Goal: Task Accomplishment & Management: Complete application form

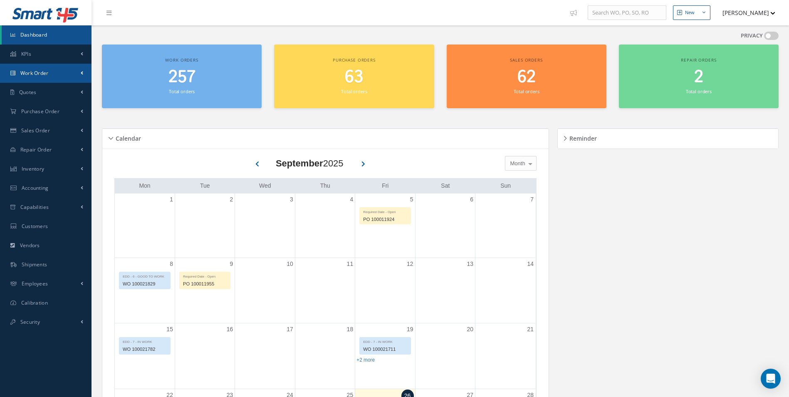
click at [46, 70] on span "Work Order" at bounding box center [34, 72] width 28 height 7
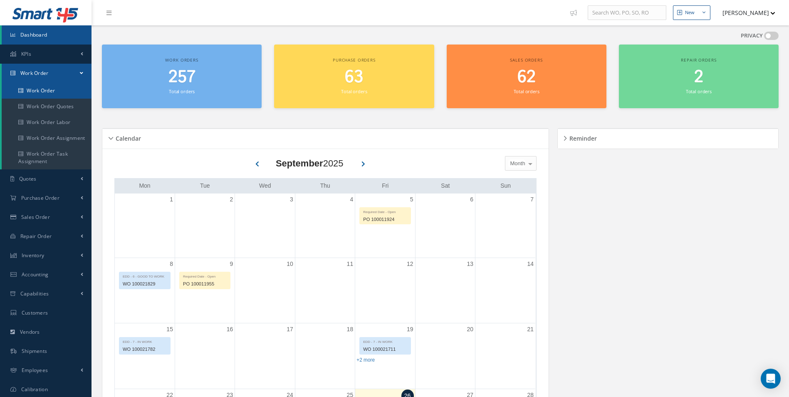
click at [47, 93] on link "Work Order" at bounding box center [47, 91] width 90 height 16
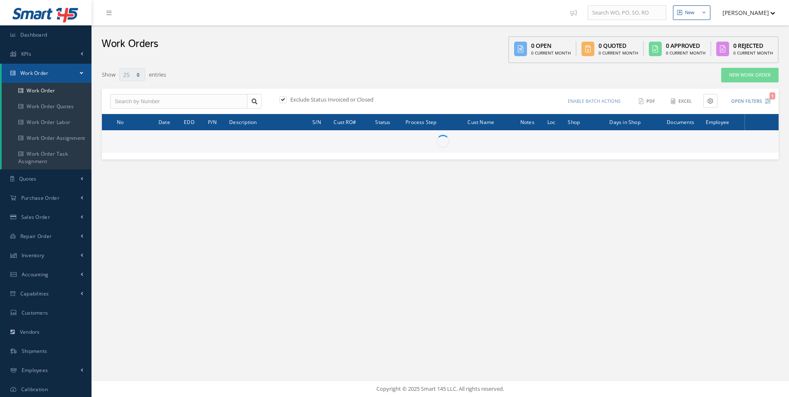
select select "25"
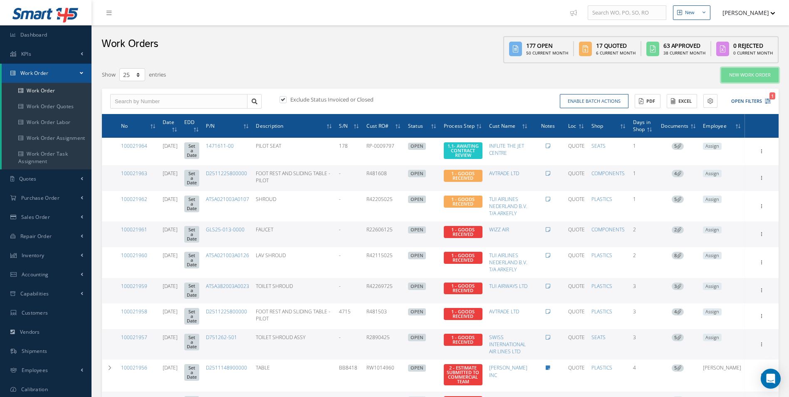
click at [753, 72] on link "New Work Order" at bounding box center [750, 75] width 57 height 15
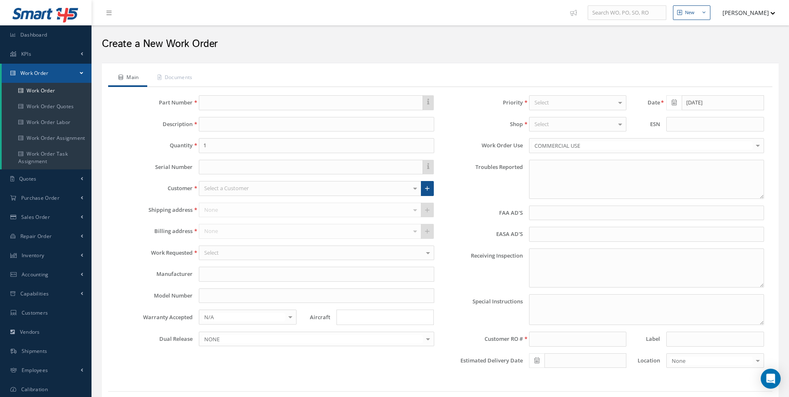
type textarea "NONE"
type input "NONE"
type textarea "NO VISUAL DAMAGE"
type textarea "PLEASE SEE R.O. FOR DETAILS"
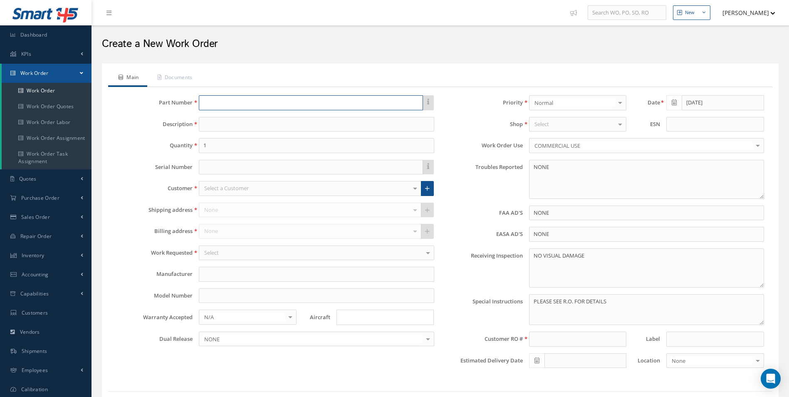
click at [218, 105] on input "text" at bounding box center [311, 102] width 224 height 15
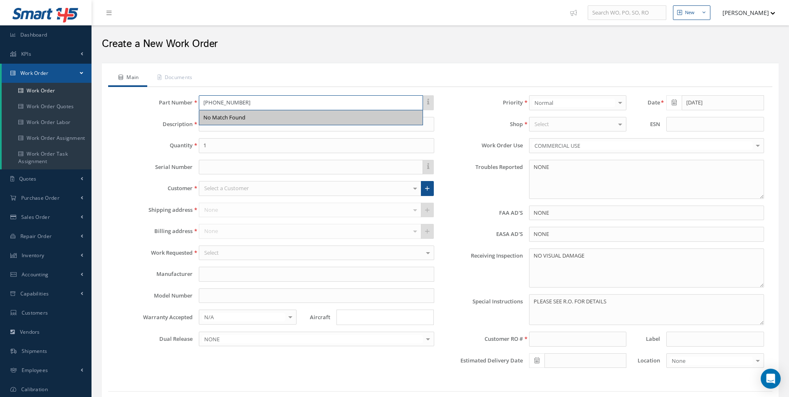
type input "[PHONE_NUMBER]"
click at [111, 123] on label "Description" at bounding box center [151, 124] width 82 height 6
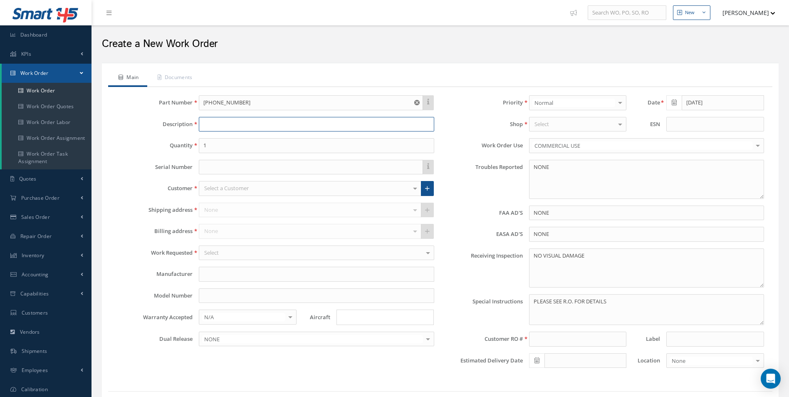
click at [233, 121] on input at bounding box center [316, 124] width 235 height 15
type input "t"
drag, startPoint x: 218, startPoint y: 123, endPoint x: 225, endPoint y: 124, distance: 7.2
click at [225, 124] on input "TAMBER" at bounding box center [316, 124] width 235 height 15
type input "TAMBOUR DOOR TRACK 2"
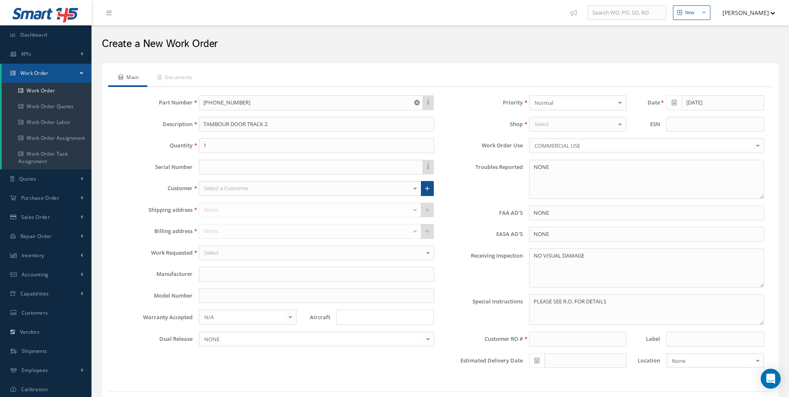
click at [337, 187] on div "Select a Customer" at bounding box center [310, 188] width 222 height 15
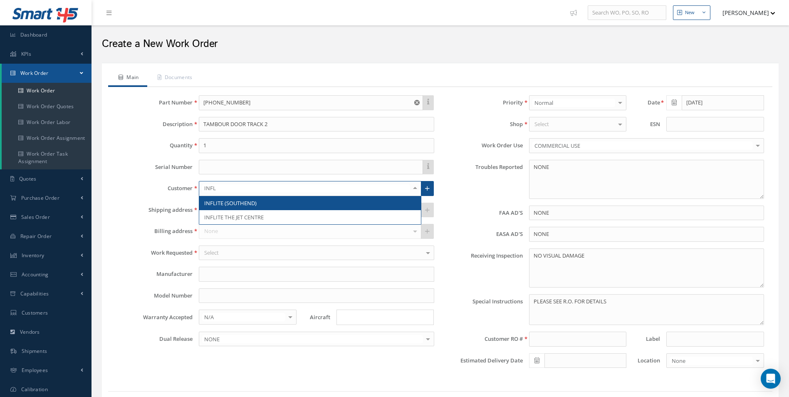
type input "INFLI"
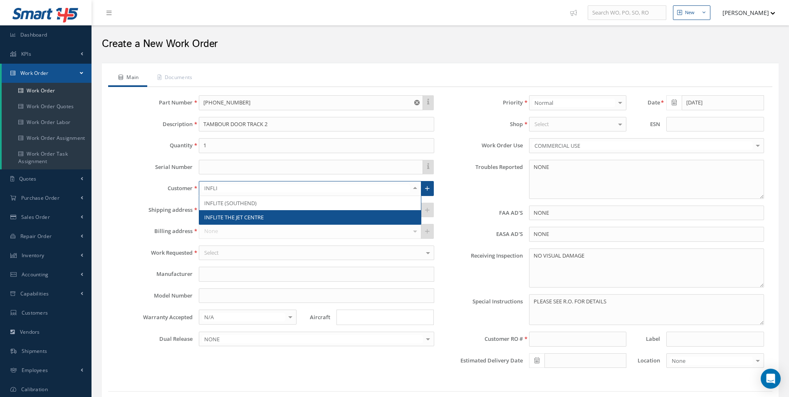
click at [299, 213] on span "INFLITE THE JET CENTRE" at bounding box center [309, 217] width 221 height 14
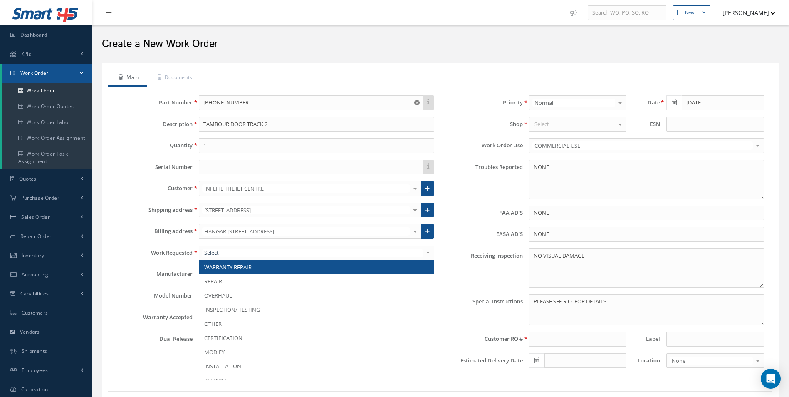
click at [427, 253] on div at bounding box center [428, 253] width 12 height 14
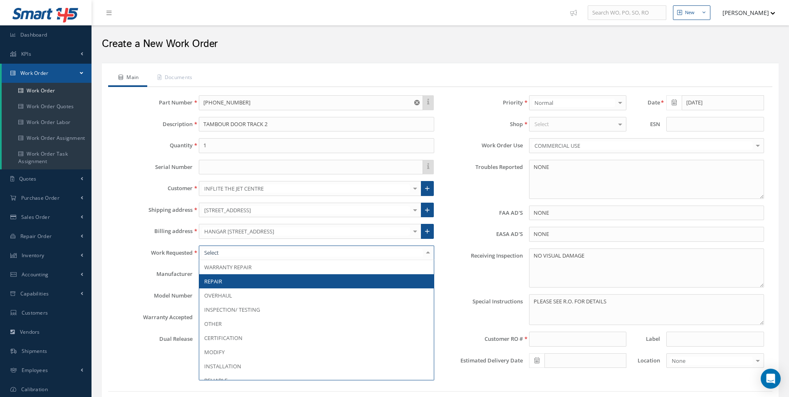
click at [328, 277] on span "REPAIR" at bounding box center [316, 281] width 234 height 14
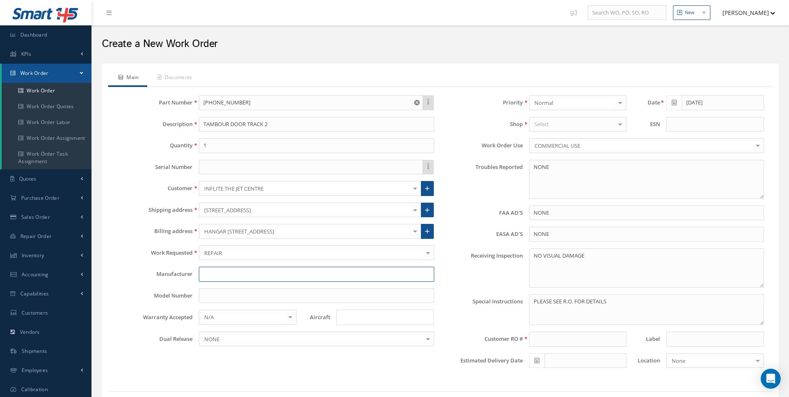
click at [225, 278] on input "text" at bounding box center [316, 274] width 235 height 15
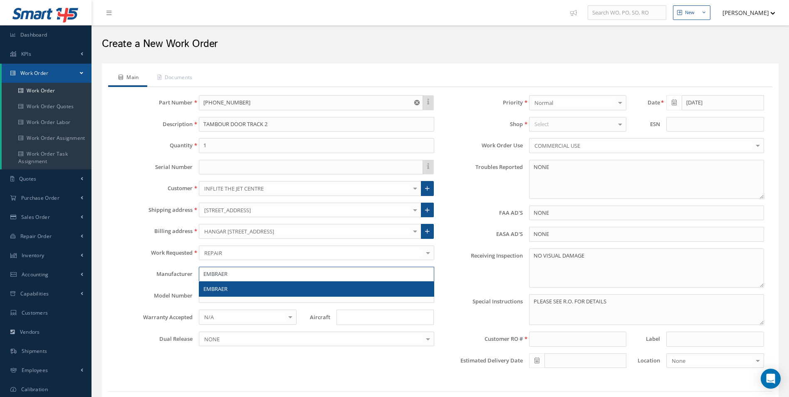
type input "EMBRAER"
click at [169, 305] on div "Part Number [PHONE_NUMBER] No Match Found Description TAMBOUR DOOR TRACK 2 Quan…" at bounding box center [275, 234] width 330 height 279
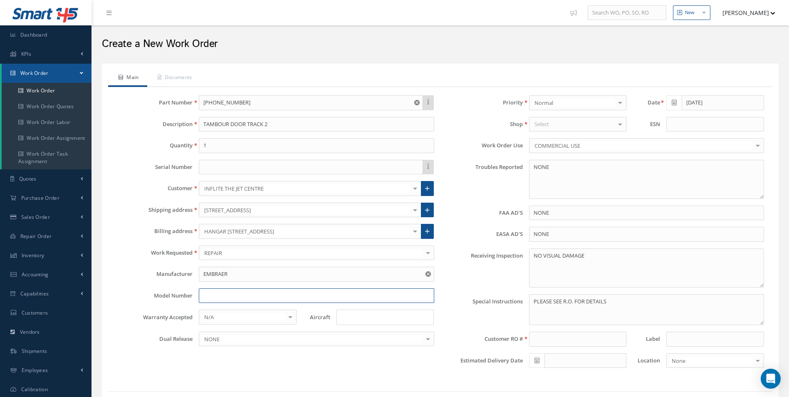
click at [208, 296] on input "text" at bounding box center [316, 295] width 235 height 15
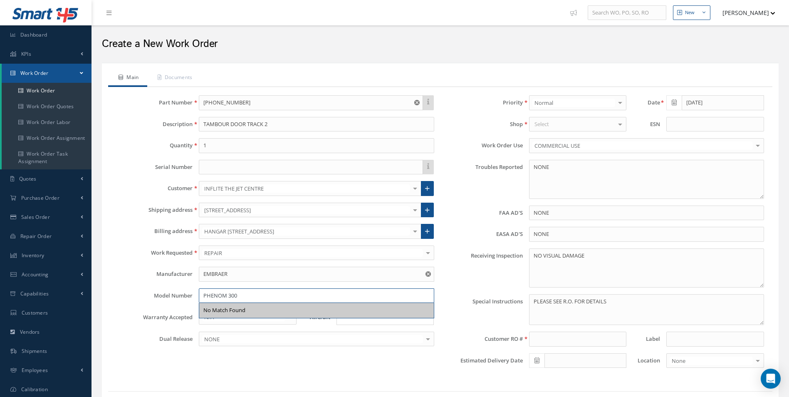
type input "PHENOM 300"
click at [273, 379] on div "This part number doesn't have an up to date manual, and as a result, a work ord…" at bounding box center [440, 235] width 665 height 296
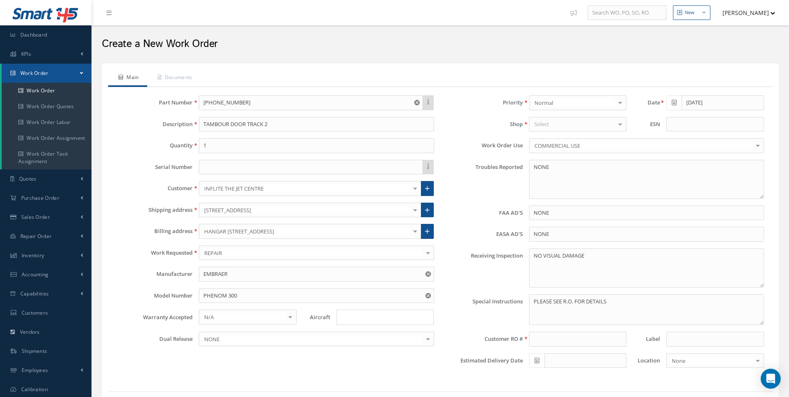
scroll to position [42, 0]
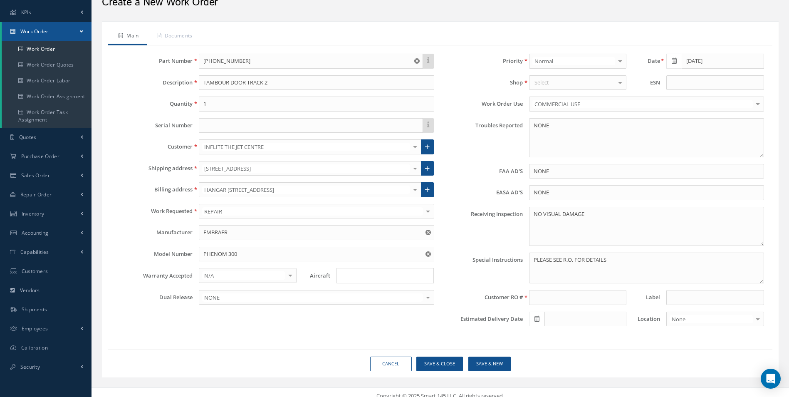
click at [534, 317] on span at bounding box center [536, 319] width 15 height 15
click at [597, 269] on td "26" at bounding box center [598, 269] width 12 height 12
type input "[DATE]"
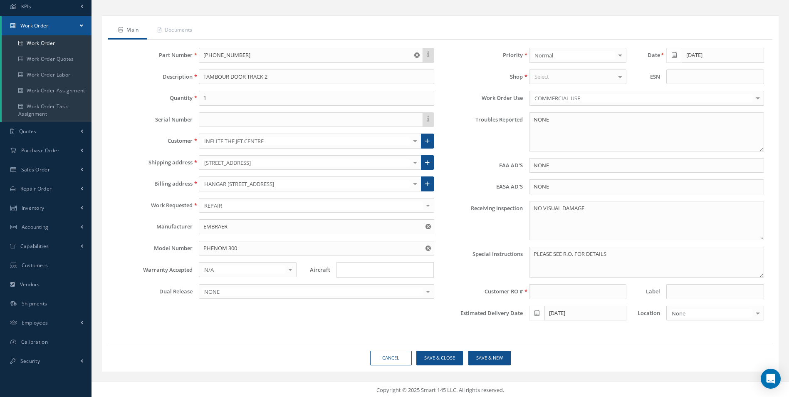
scroll to position [49, 0]
click at [438, 354] on button "Save & Close" at bounding box center [440, 356] width 47 height 15
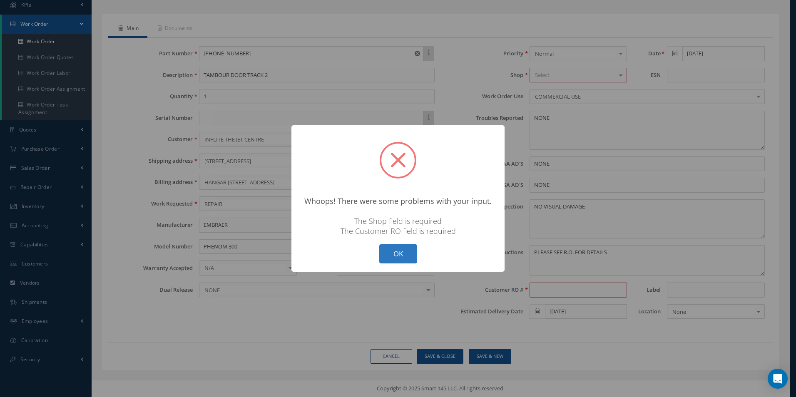
click at [396, 248] on button "OK" at bounding box center [398, 254] width 38 height 20
